Goal: Check status: Check status

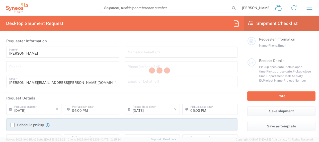
type input "North Carolina"
type input "United States"
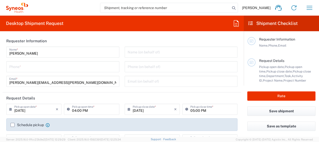
type input "8200"
click at [308, 5] on icon "button" at bounding box center [310, 8] width 8 height 8
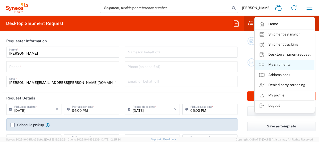
type input "Syneos Health, LLC-Morrisville NC US"
click at [278, 65] on link "My shipments" at bounding box center [285, 64] width 60 height 10
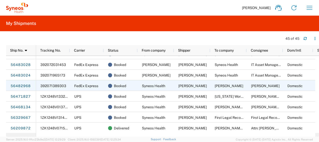
scroll to position [25, 0]
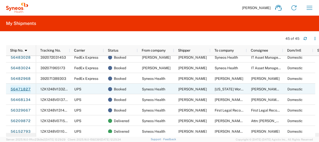
click at [20, 88] on link "56471827" at bounding box center [20, 89] width 21 height 8
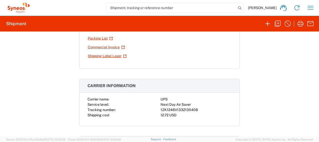
scroll to position [50, 0]
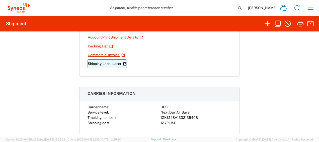
click at [100, 62] on link "Shipping Label Laser" at bounding box center [107, 63] width 39 height 9
